Goal: Information Seeking & Learning: Check status

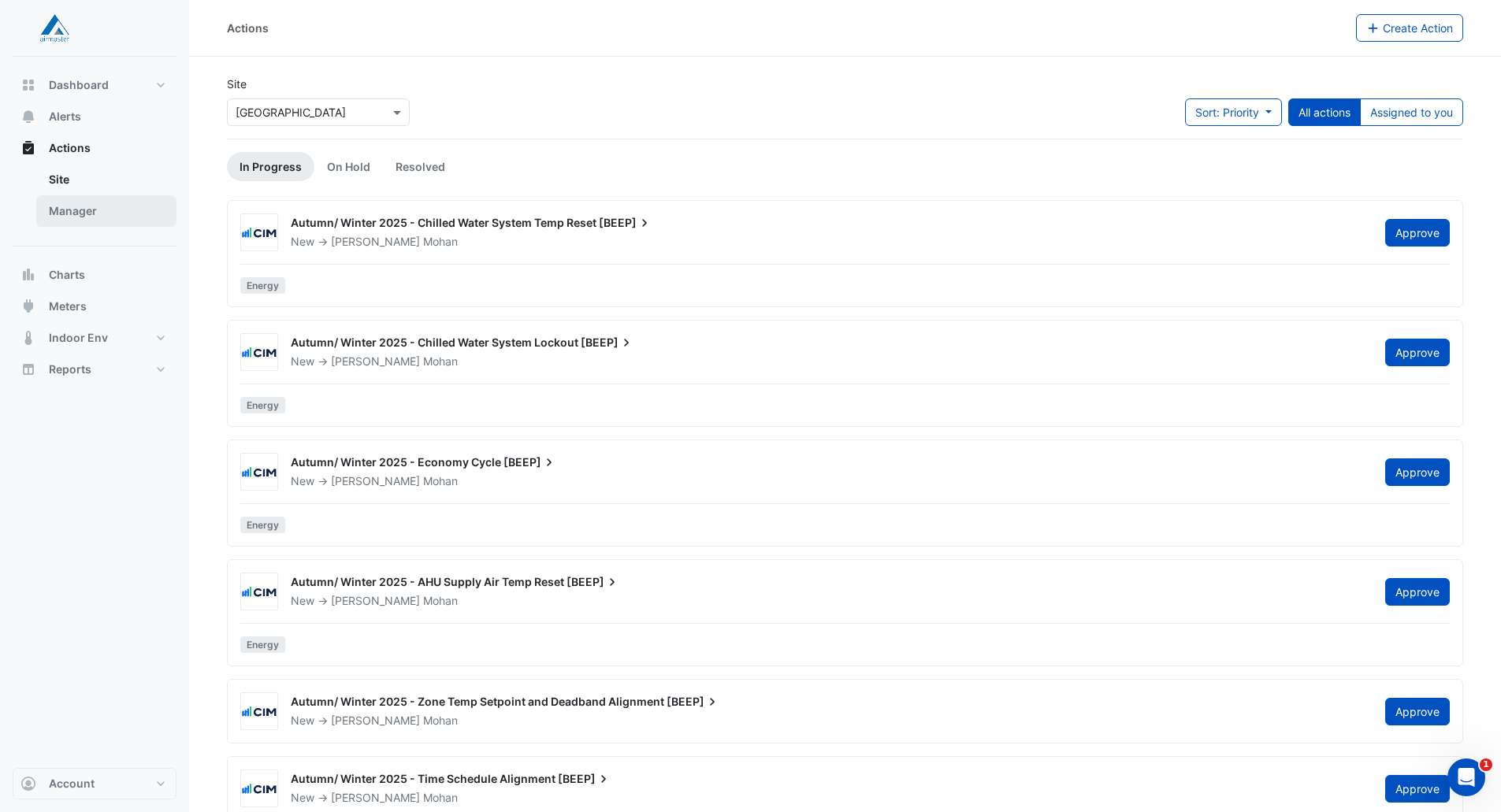
click at [125, 218] on link "Manager" at bounding box center [106, 211] width 141 height 32
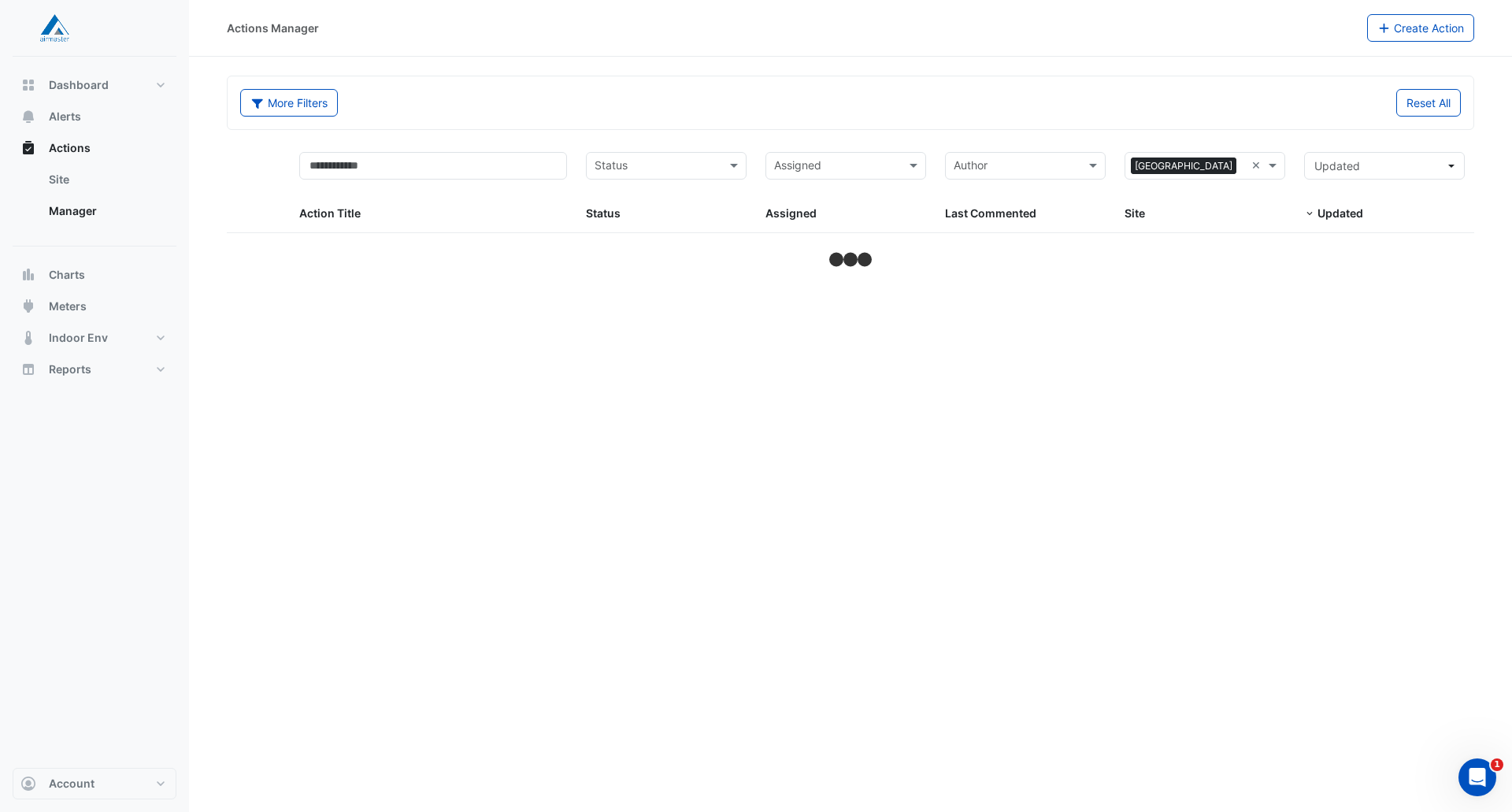
select select "**"
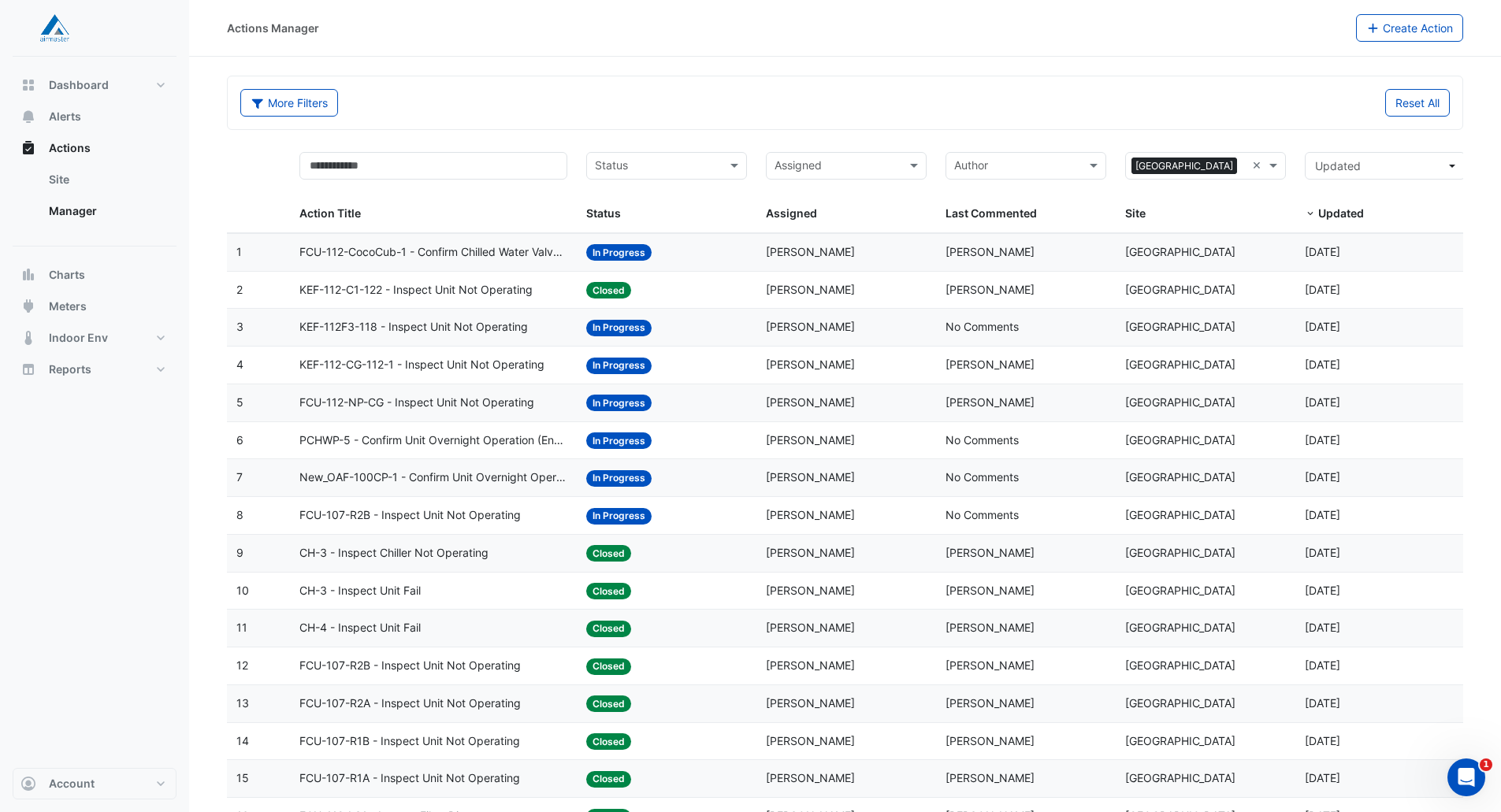
click at [491, 407] on span "FCU-112-NP-CG - Inspect Unit Not Operating" at bounding box center [416, 403] width 235 height 18
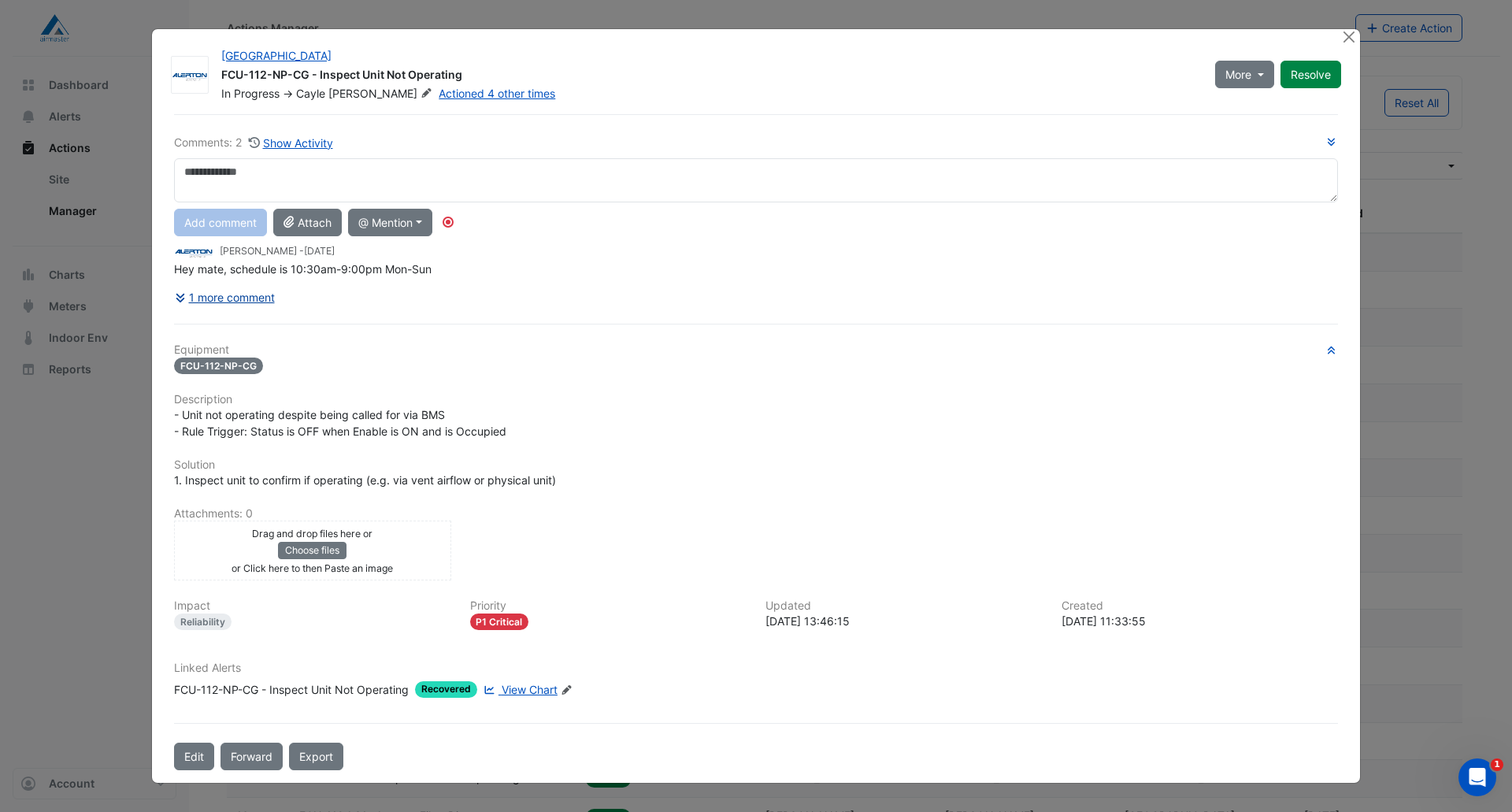
click at [239, 301] on button "1 more comment" at bounding box center [225, 297] width 102 height 28
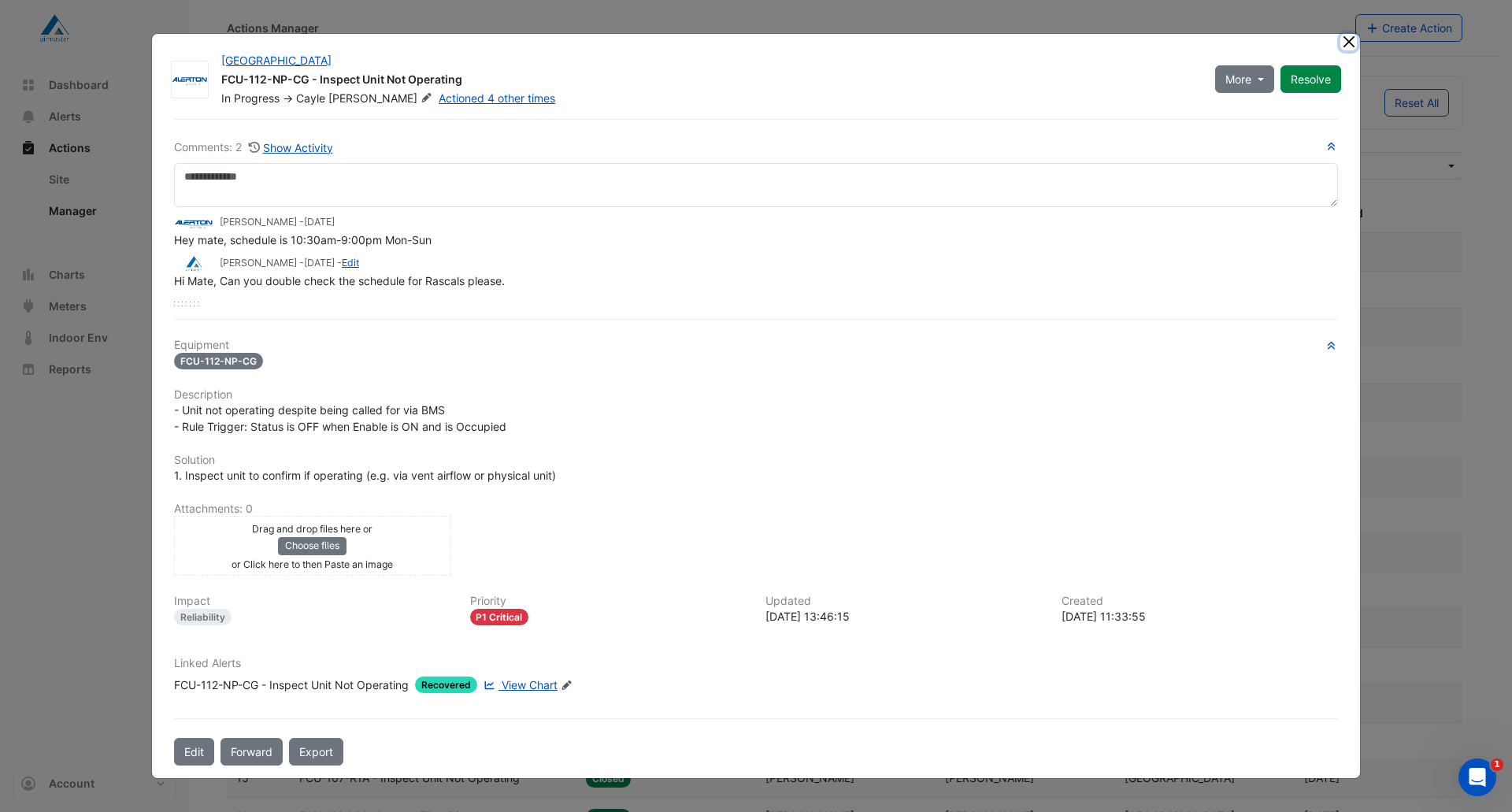
click at [1345, 47] on button "Close" at bounding box center [1348, 41] width 16 height 16
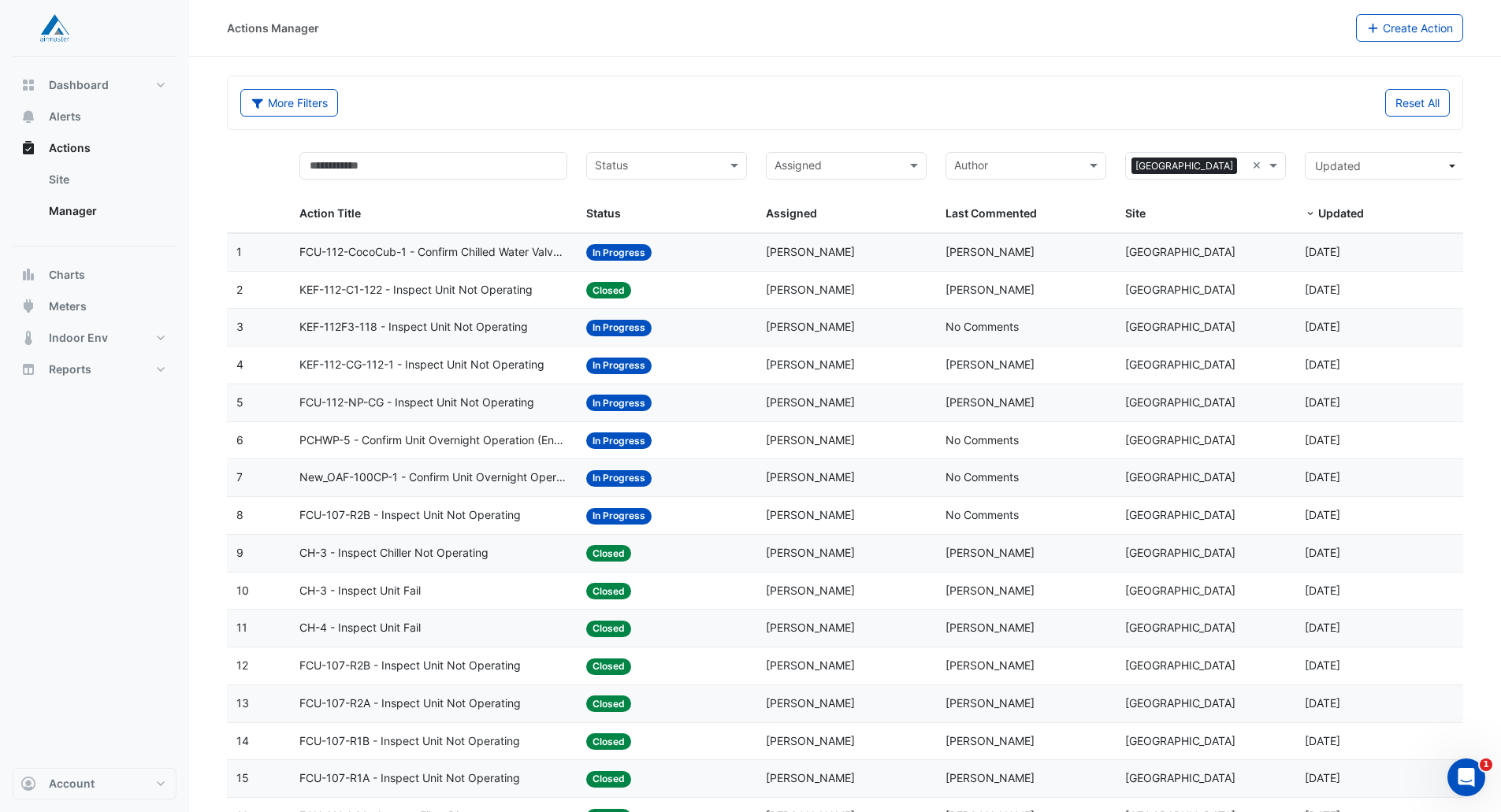
click at [488, 363] on span "KEF-112-CG-112-1 - Inspect Unit Not Operating" at bounding box center [422, 365] width 245 height 18
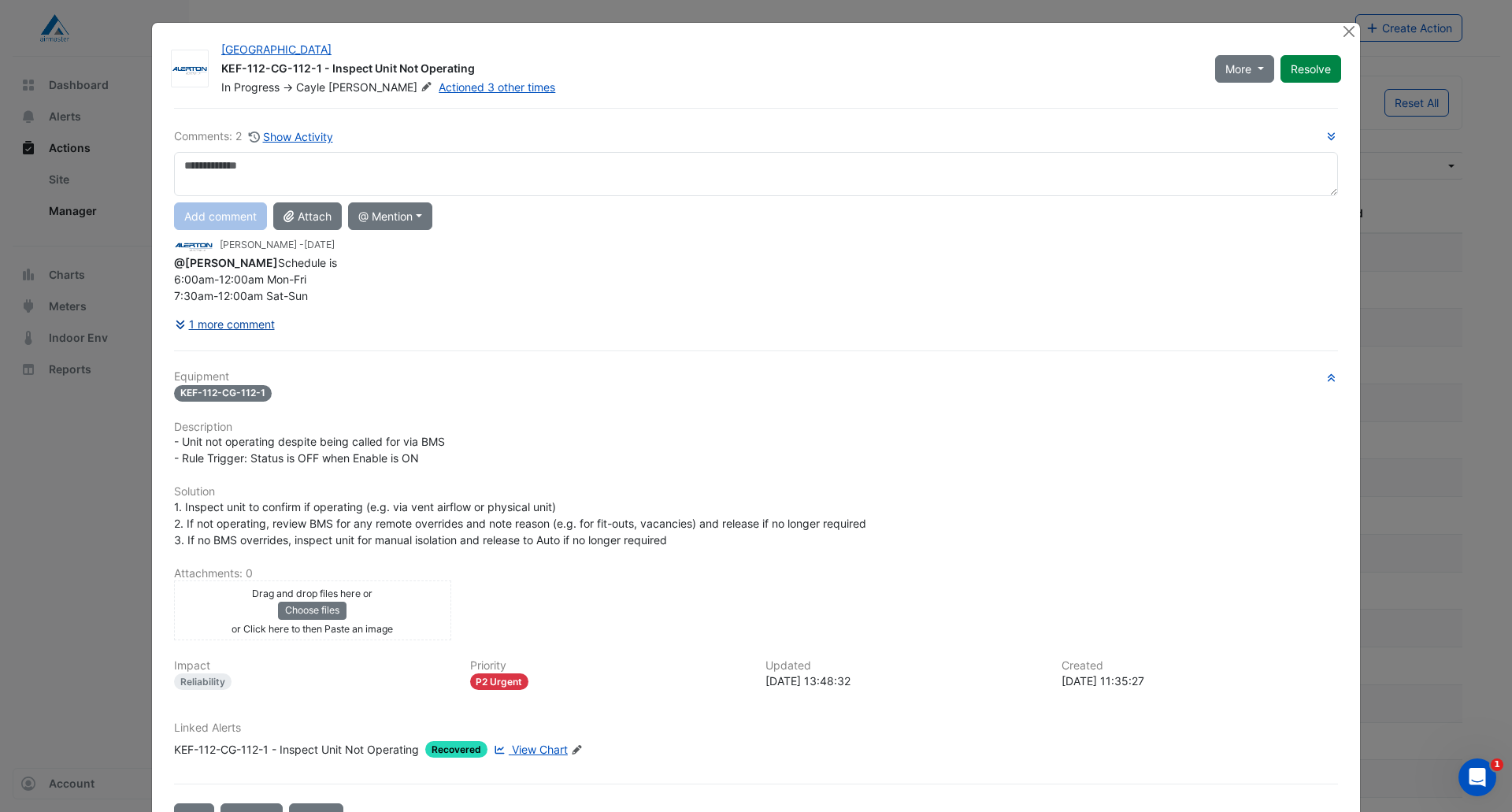
click at [252, 322] on button "1 more comment" at bounding box center [225, 324] width 102 height 28
